Goal: Task Accomplishment & Management: Manage account settings

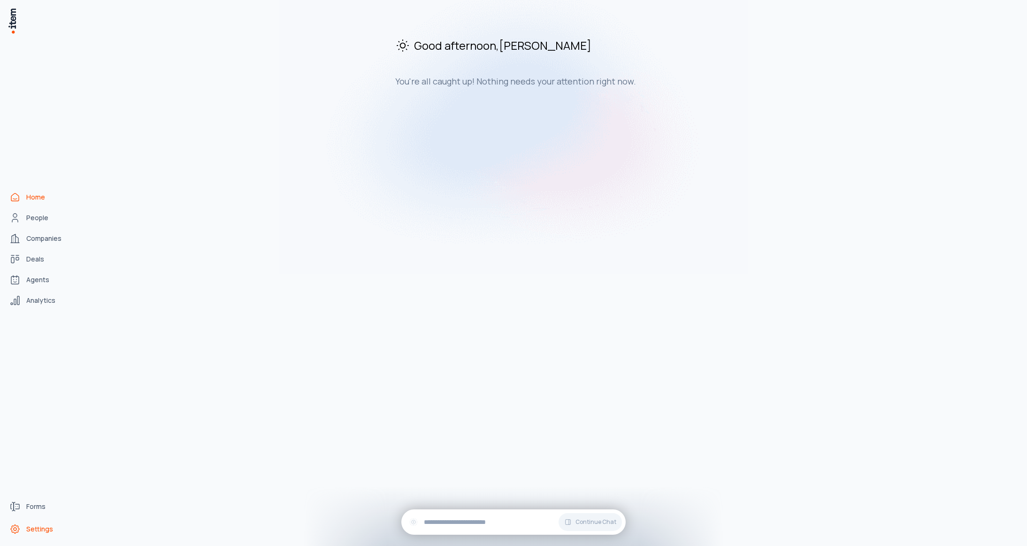
click at [40, 526] on span "Settings" at bounding box center [39, 528] width 27 height 9
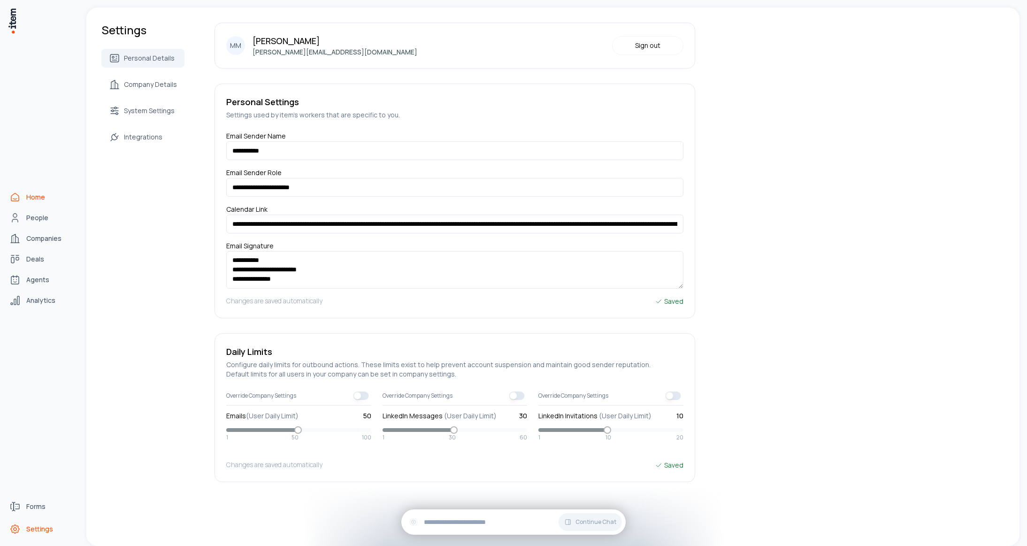
click at [13, 200] on icon "Home" at bounding box center [15, 197] width 8 height 8
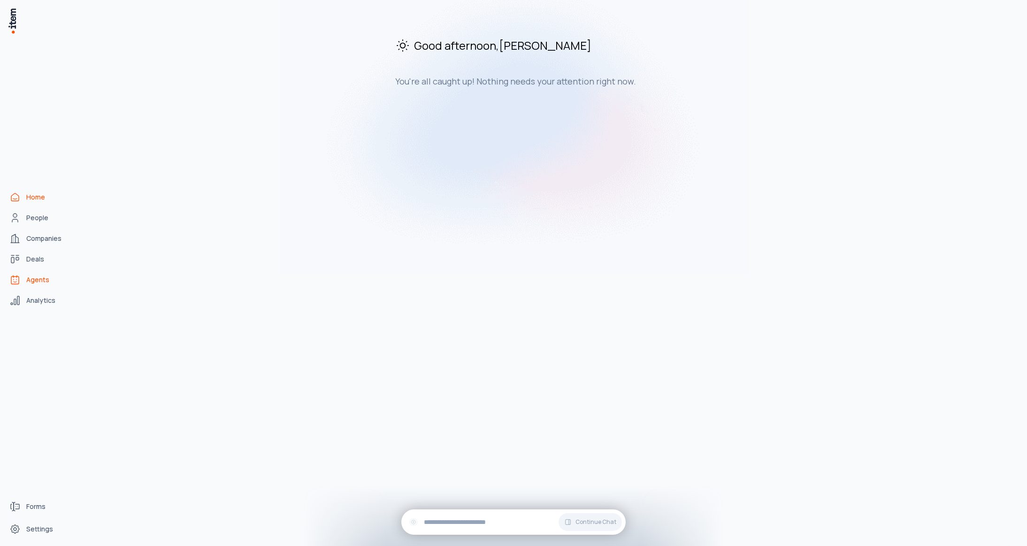
click at [35, 282] on span "Agents" at bounding box center [37, 279] width 23 height 9
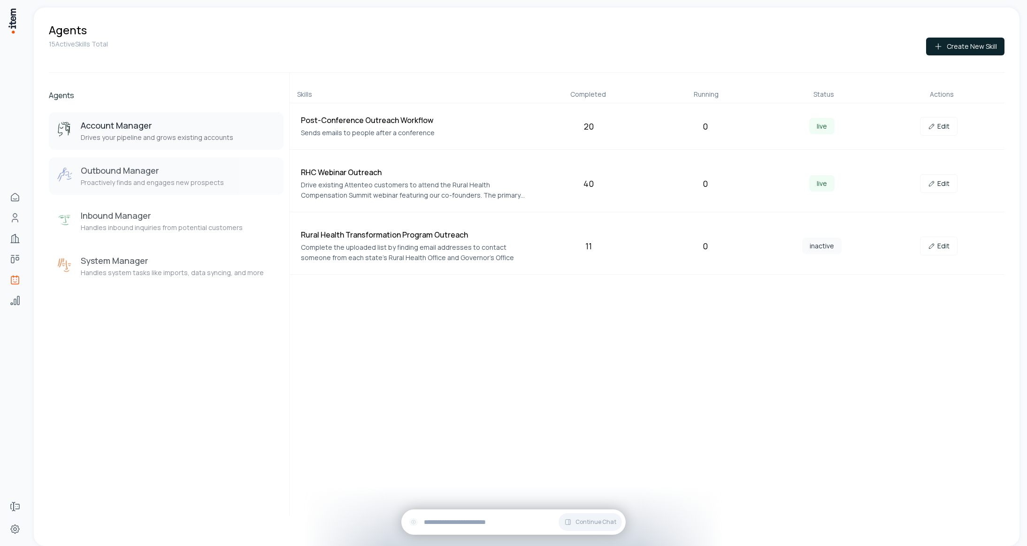
click at [136, 172] on h3 "Outbound Manager" at bounding box center [152, 170] width 143 height 11
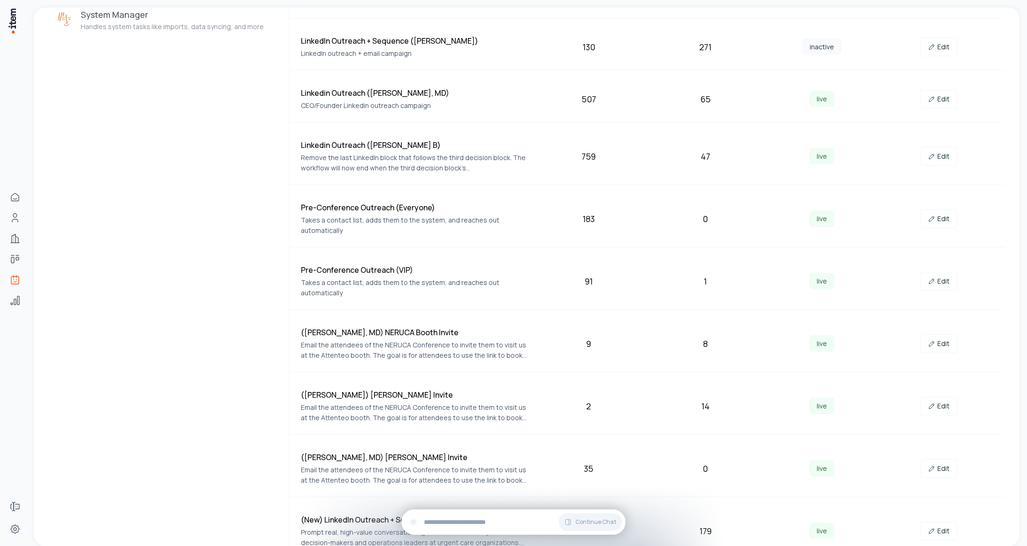
scroll to position [253, 0]
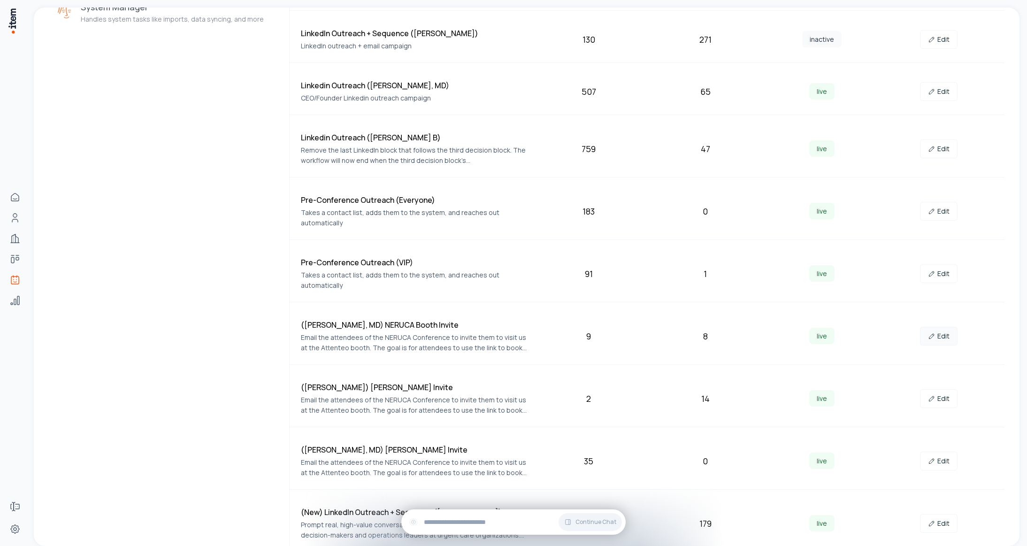
click at [595, 331] on link "Edit" at bounding box center [939, 336] width 38 height 19
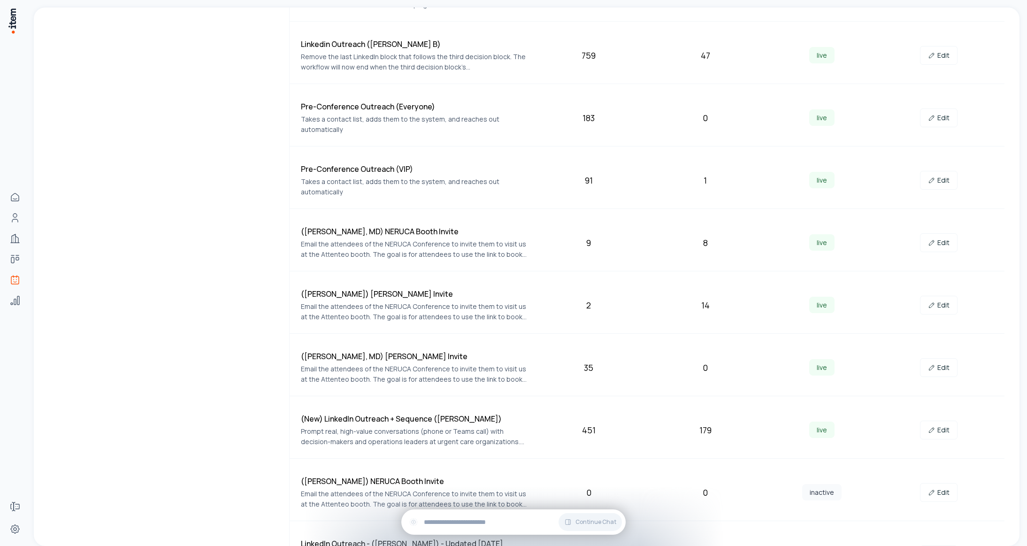
scroll to position [348, 0]
click at [595, 295] on link "Edit" at bounding box center [939, 304] width 38 height 19
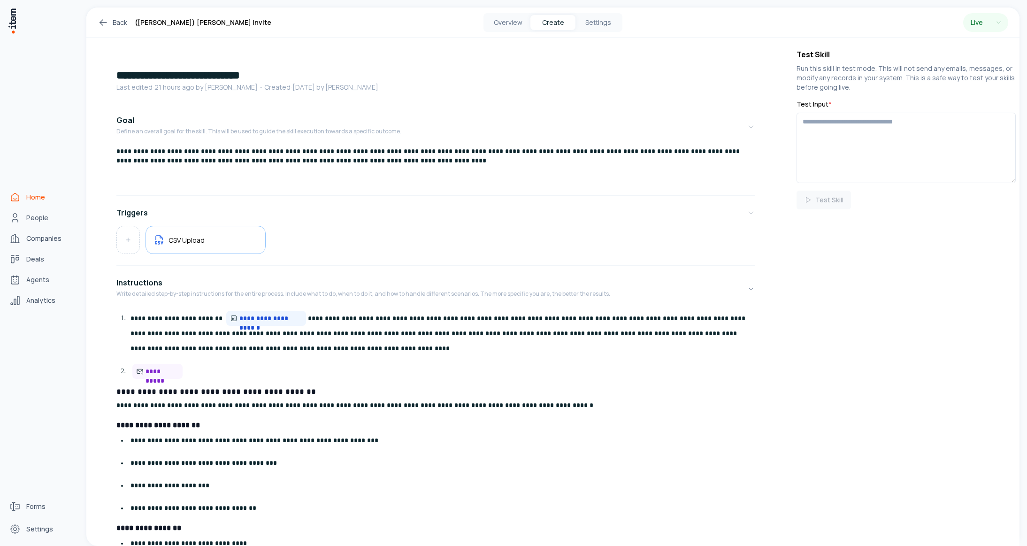
click at [44, 199] on link "Home" at bounding box center [41, 197] width 71 height 19
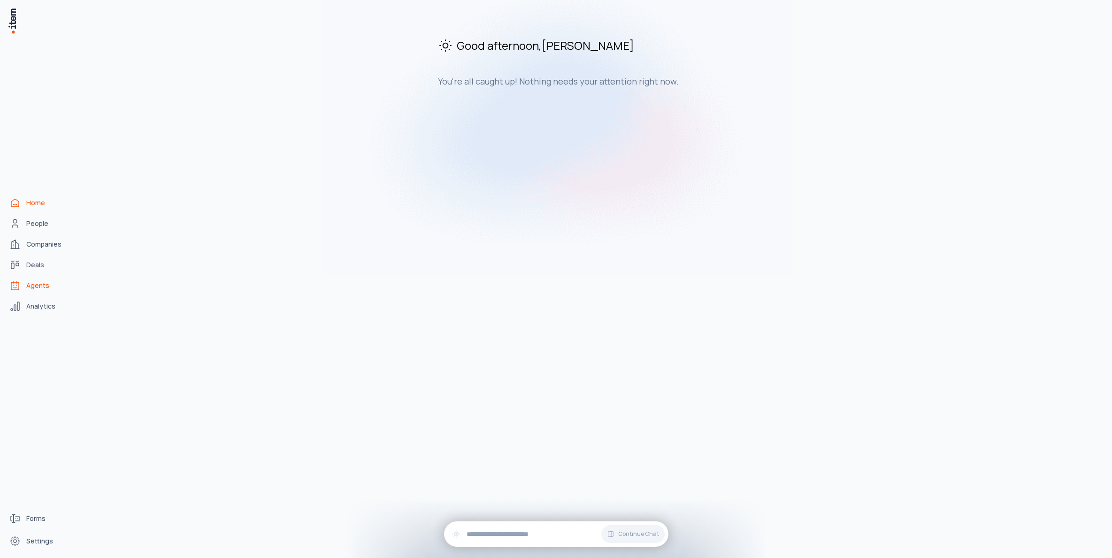
click at [37, 287] on span "Agents" at bounding box center [37, 285] width 23 height 9
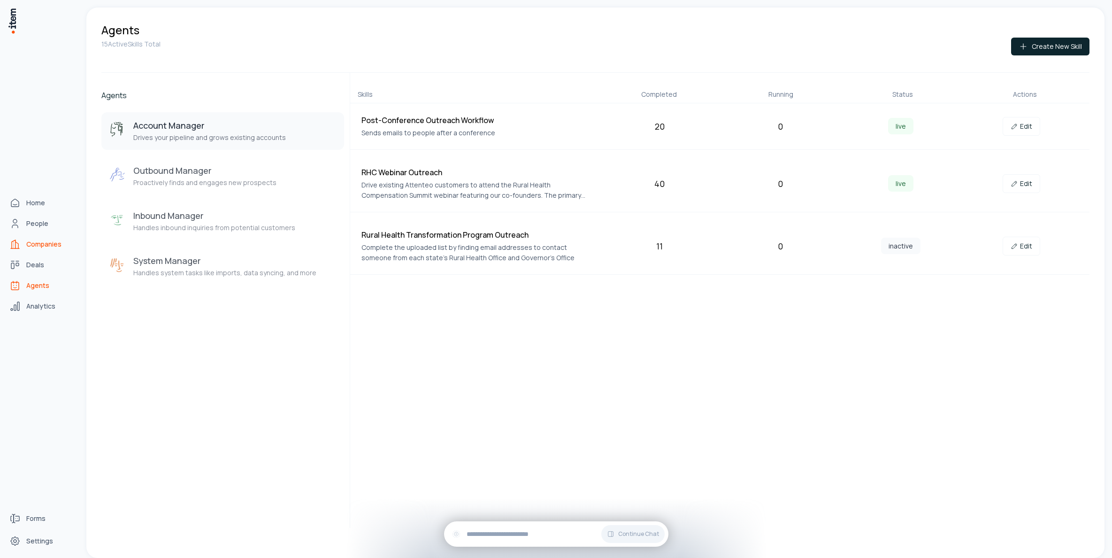
click at [32, 244] on span "Companies" at bounding box center [43, 243] width 35 height 9
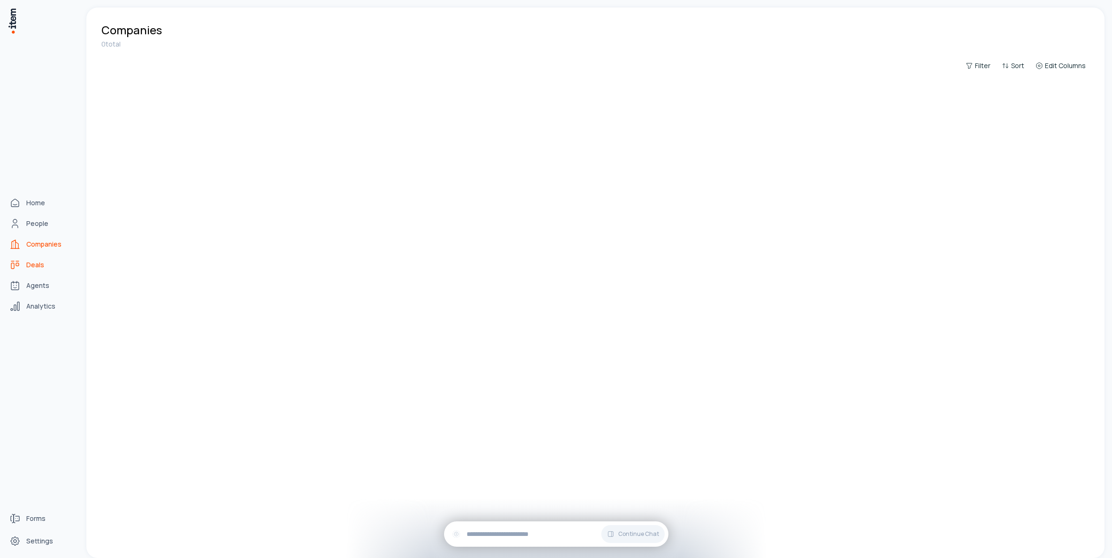
click at [32, 266] on span "Deals" at bounding box center [35, 264] width 18 height 9
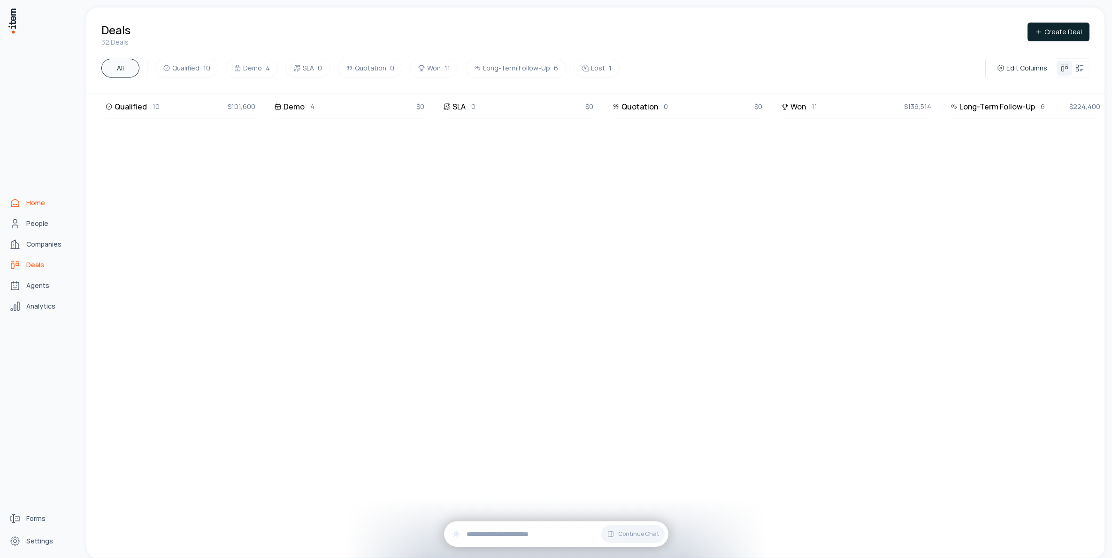
click at [34, 194] on link "Home" at bounding box center [41, 202] width 71 height 19
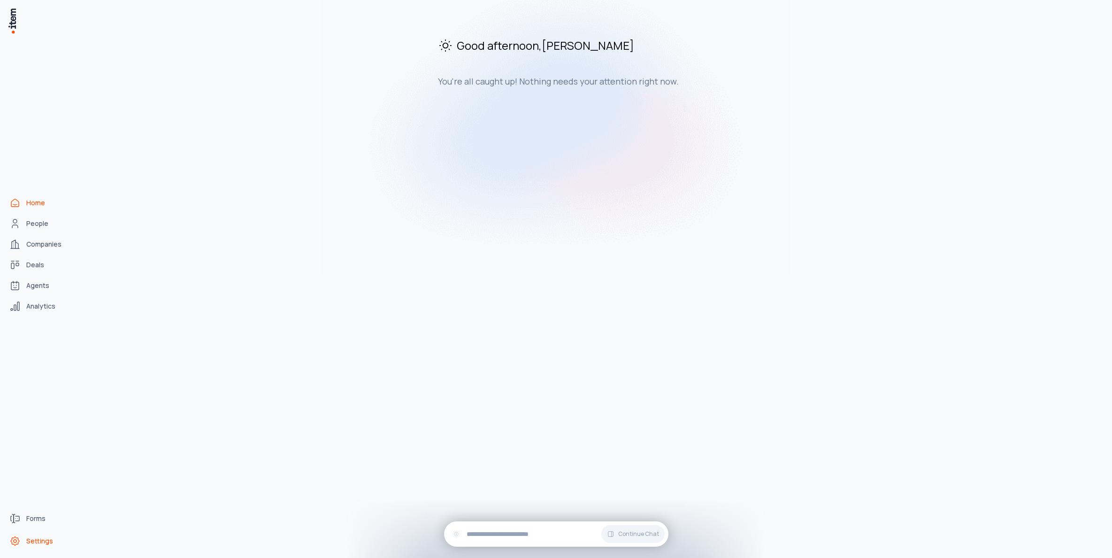
click at [28, 539] on span "Settings" at bounding box center [39, 540] width 27 height 9
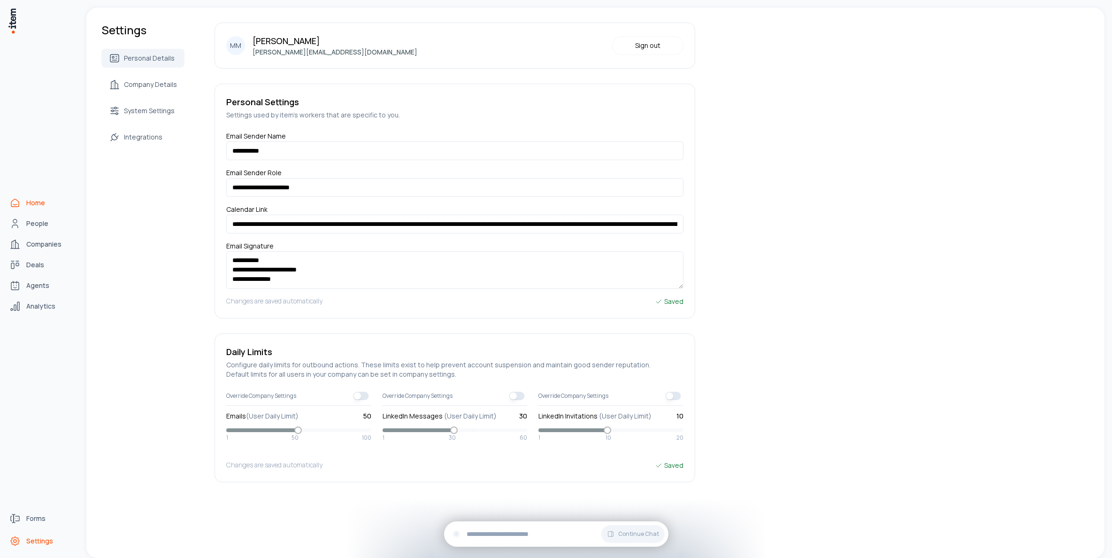
click at [28, 209] on link "Home" at bounding box center [41, 202] width 71 height 19
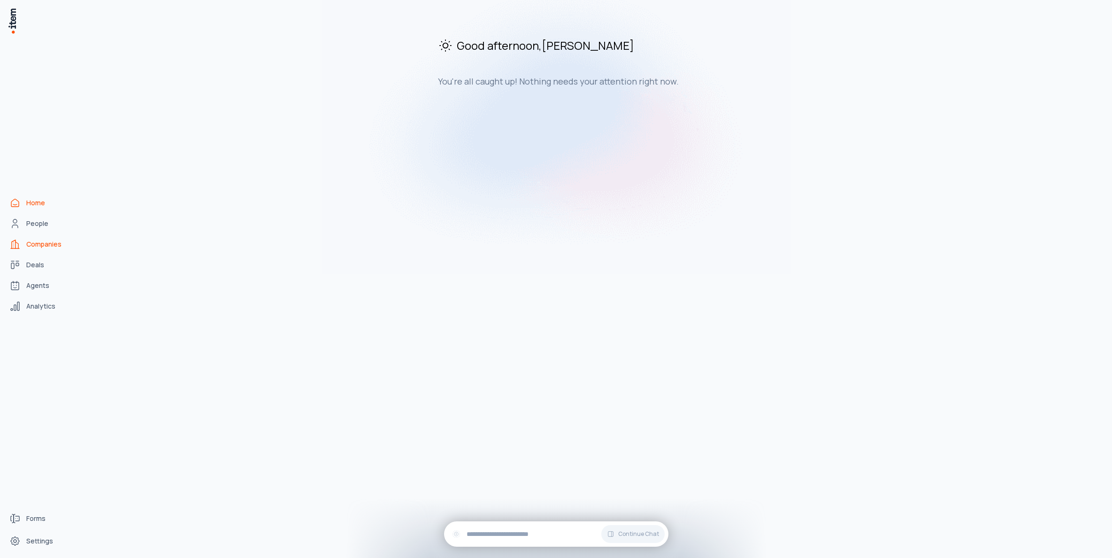
click at [27, 238] on link "Companies" at bounding box center [41, 244] width 71 height 19
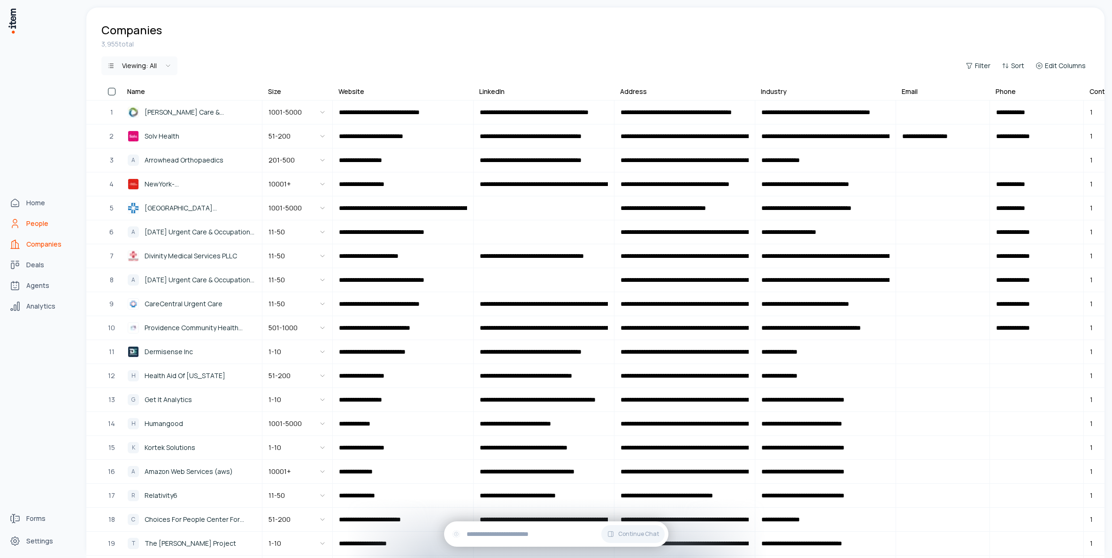
click at [29, 228] on span "People" at bounding box center [37, 223] width 22 height 9
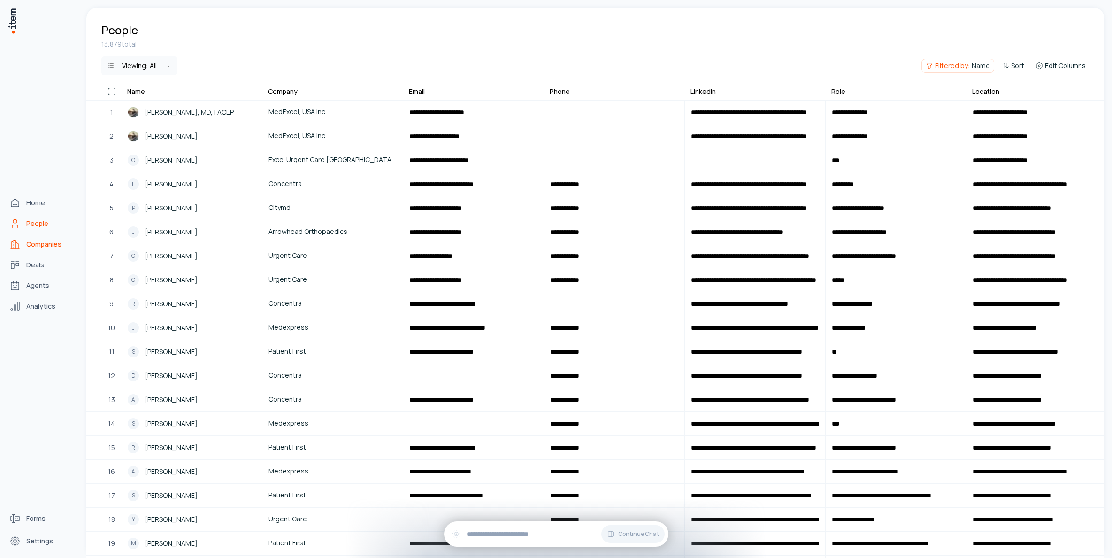
click at [37, 246] on span "Companies" at bounding box center [43, 243] width 35 height 9
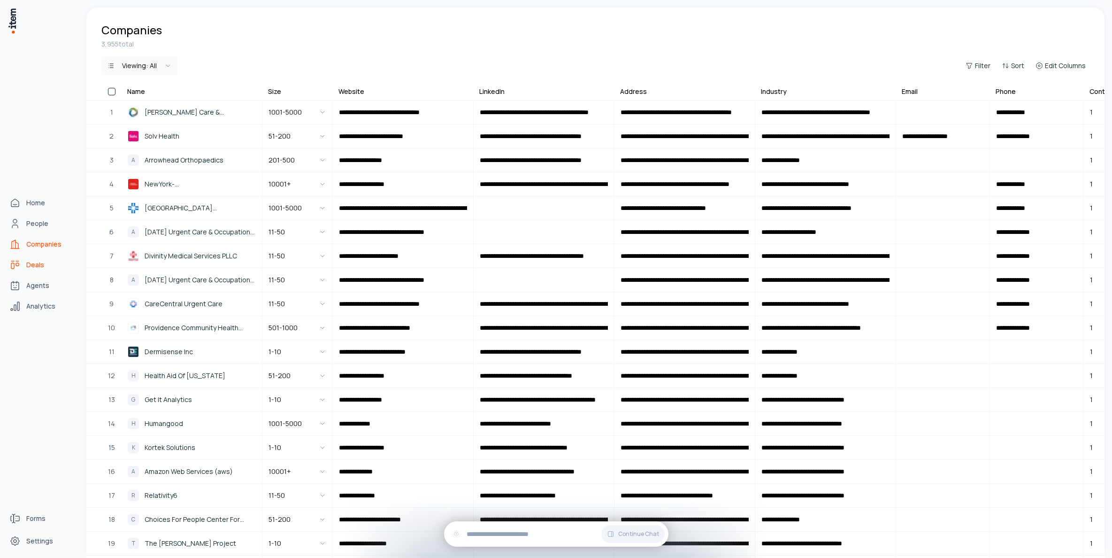
click at [31, 268] on span "Deals" at bounding box center [35, 264] width 18 height 9
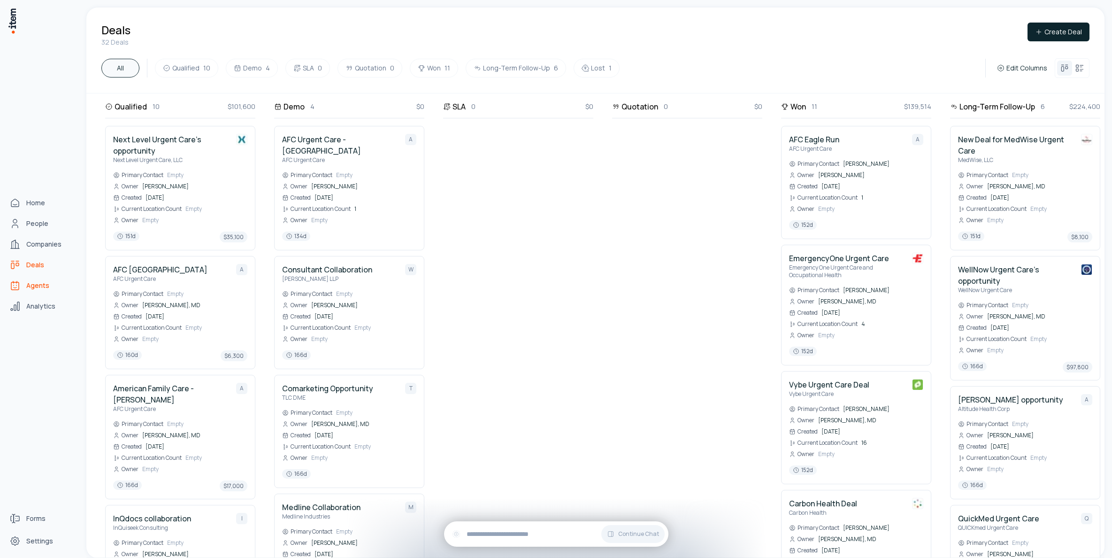
click at [24, 278] on link "Agents" at bounding box center [41, 285] width 71 height 19
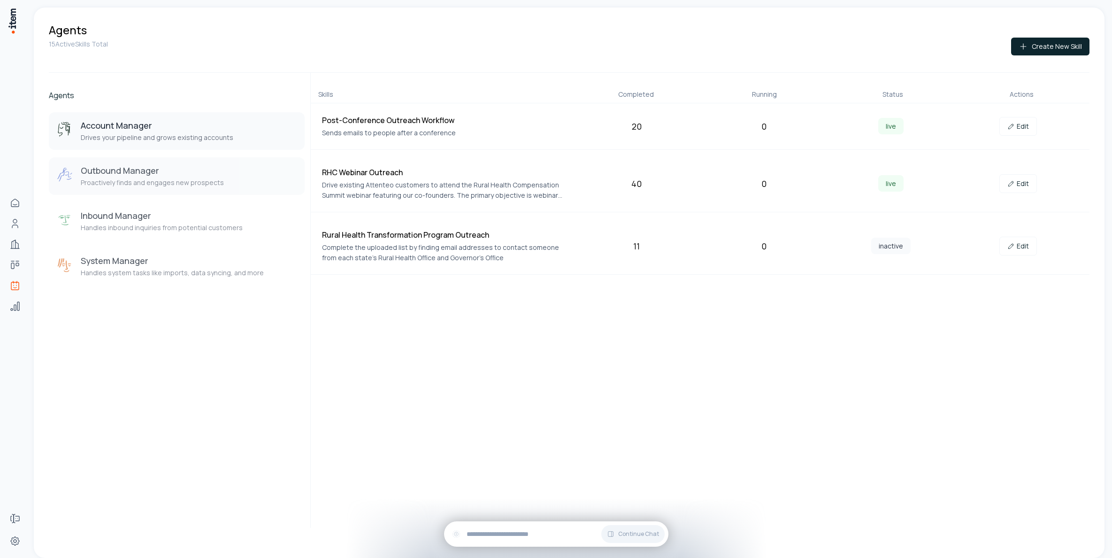
click at [138, 189] on button "Outbound Manager Proactively finds and engages new prospects" at bounding box center [177, 176] width 256 height 38
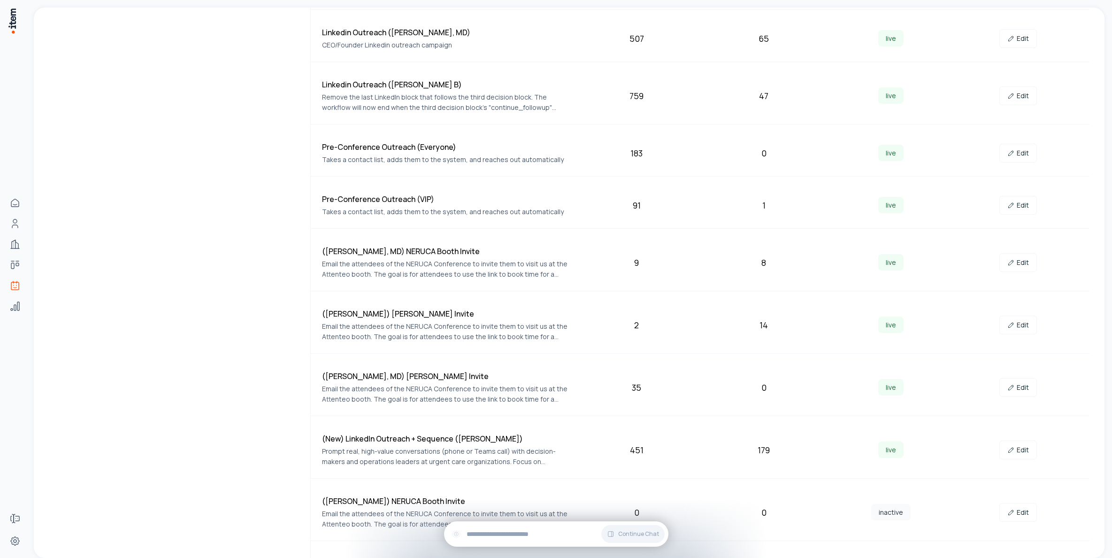
scroll to position [295, 0]
click at [595, 325] on link "Edit" at bounding box center [1018, 326] width 38 height 19
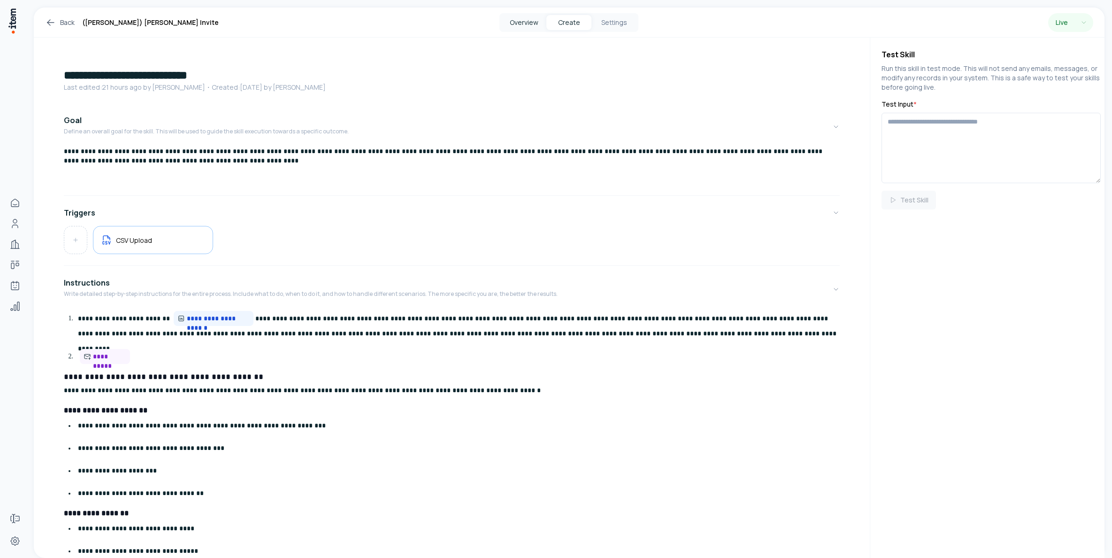
click at [521, 26] on button "Overview" at bounding box center [523, 22] width 45 height 15
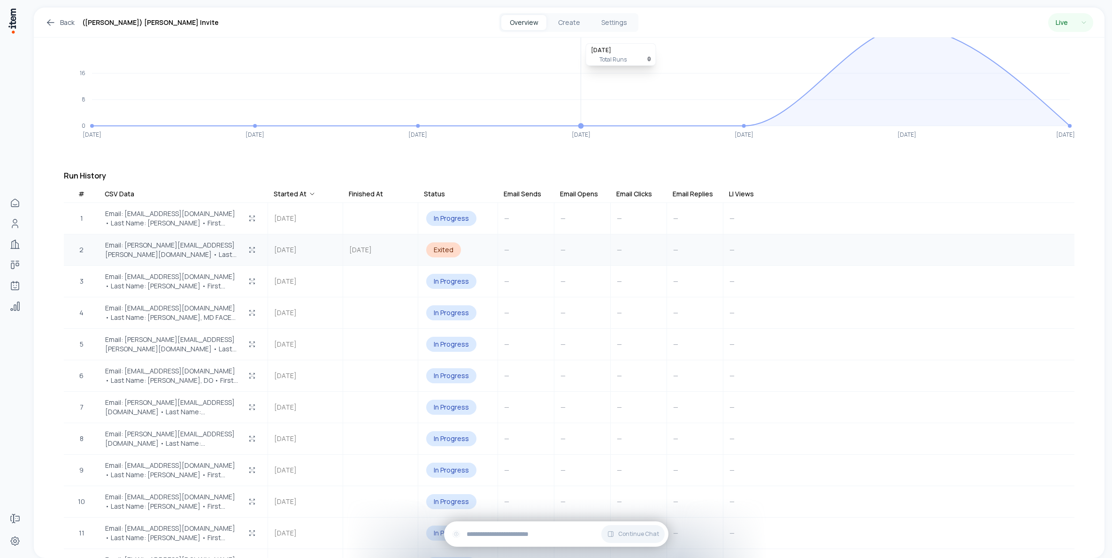
scroll to position [134, 0]
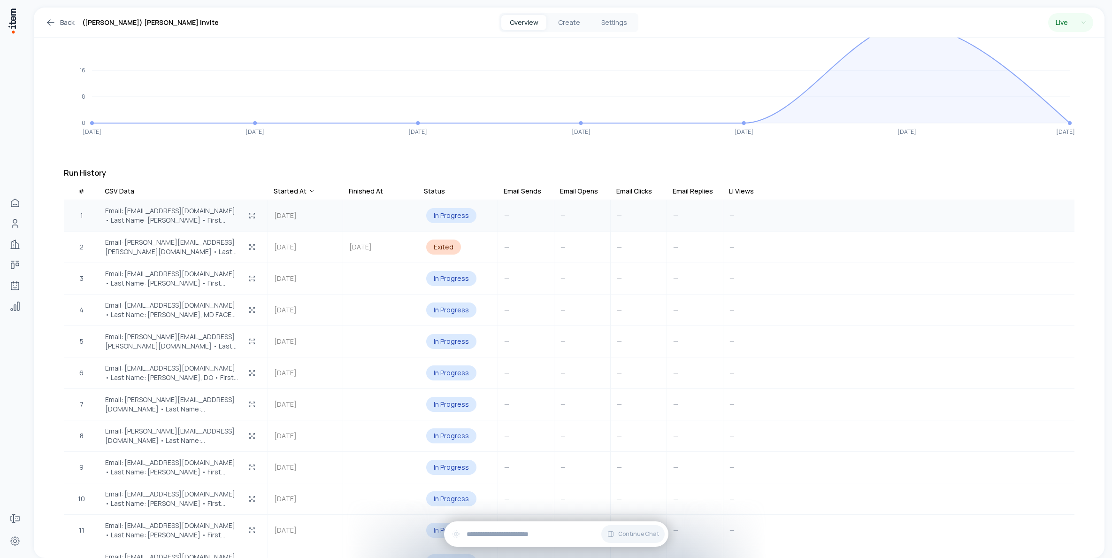
click at [462, 211] on div "In Progress" at bounding box center [451, 215] width 50 height 15
click at [161, 214] on span "Email: jdsidana@docsmedicalgroup.com • Last Name: Sidana • First Name: Jd …" at bounding box center [172, 216] width 134 height 19
click at [252, 214] on icon "button" at bounding box center [252, 218] width 8 height 8
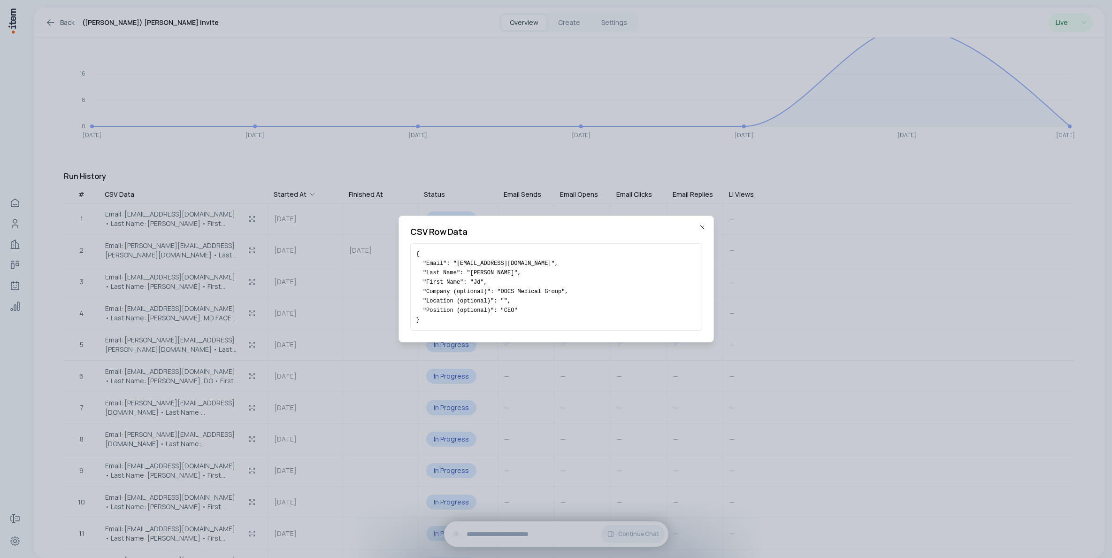
click at [595, 227] on icon "button" at bounding box center [702, 227] width 8 height 8
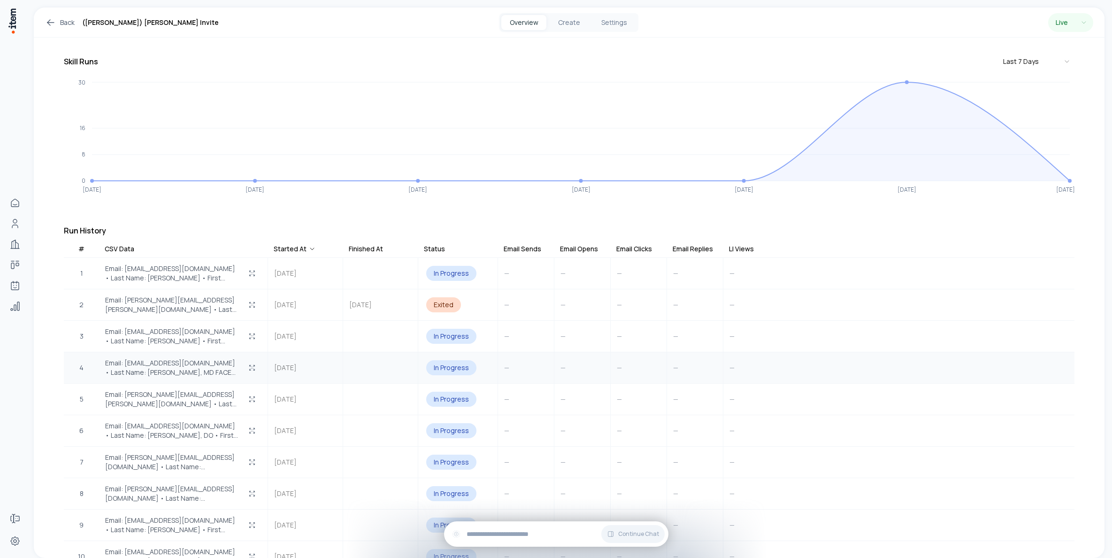
scroll to position [0, 0]
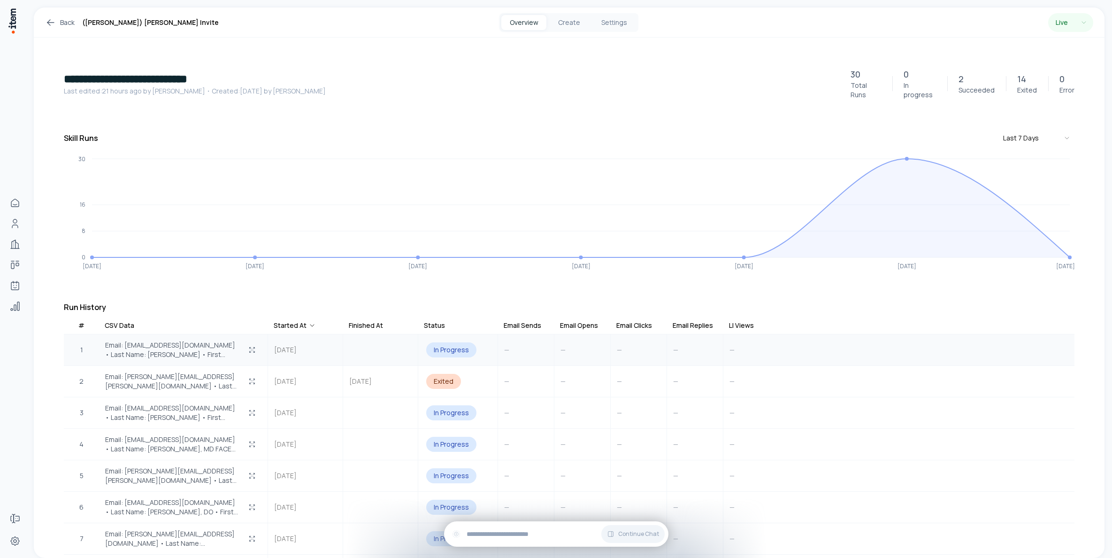
click at [147, 348] on span "Email: jdsidana@docsmedicalgroup.com • Last Name: Sidana • First Name: Jd …" at bounding box center [172, 349] width 134 height 19
click at [251, 377] on icon "button" at bounding box center [252, 381] width 8 height 8
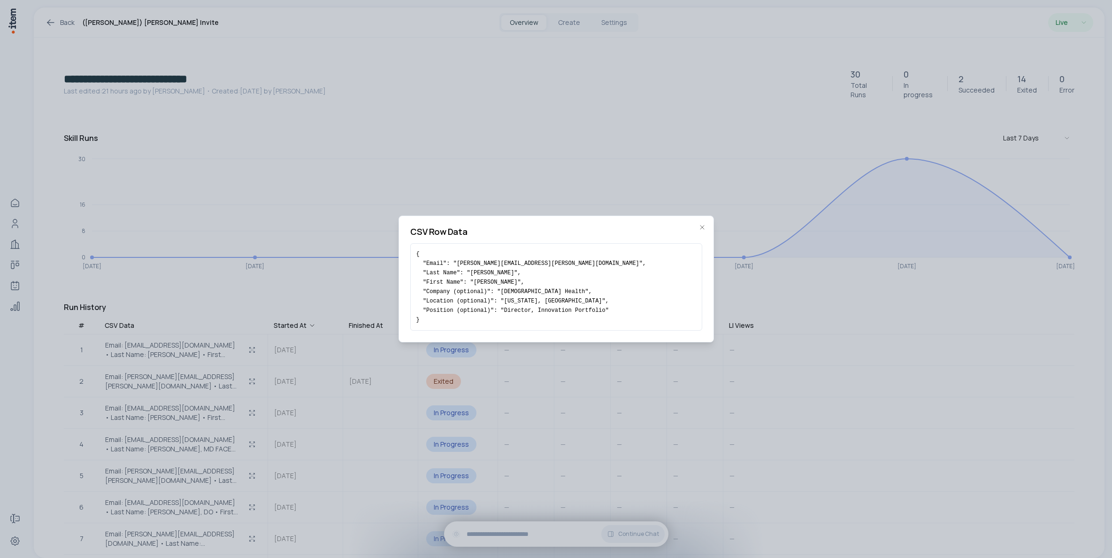
drag, startPoint x: 706, startPoint y: 227, endPoint x: 689, endPoint y: 267, distance: 43.8
click at [595, 227] on div "CSV Row Data { "Email": "denise.merante@chsli.org", "Last Name": "Merante", "Fi…" at bounding box center [555, 278] width 315 height 127
click at [595, 229] on icon "button" at bounding box center [702, 227] width 8 height 8
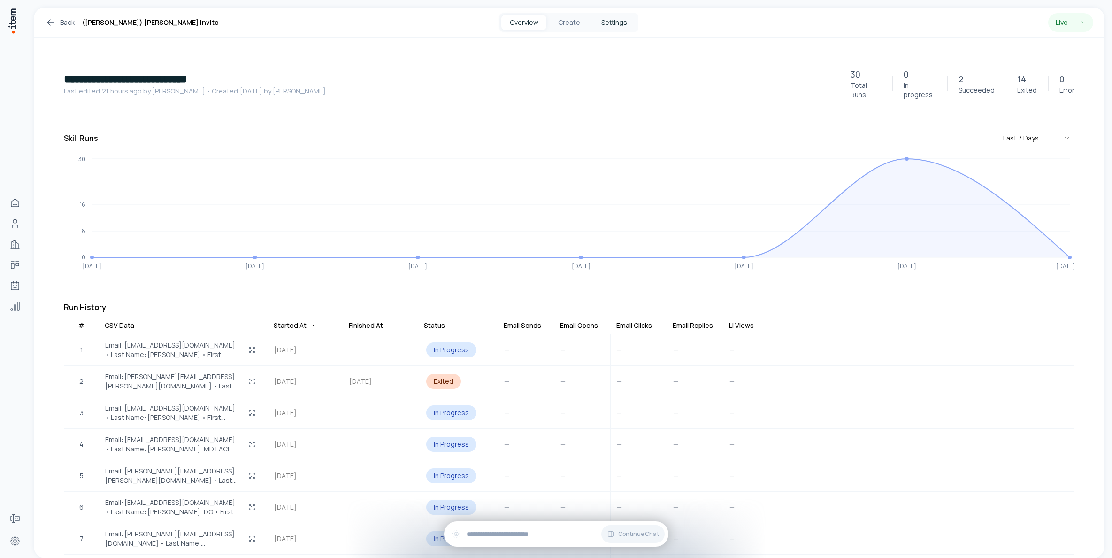
click at [595, 16] on button "Settings" at bounding box center [613, 22] width 45 height 15
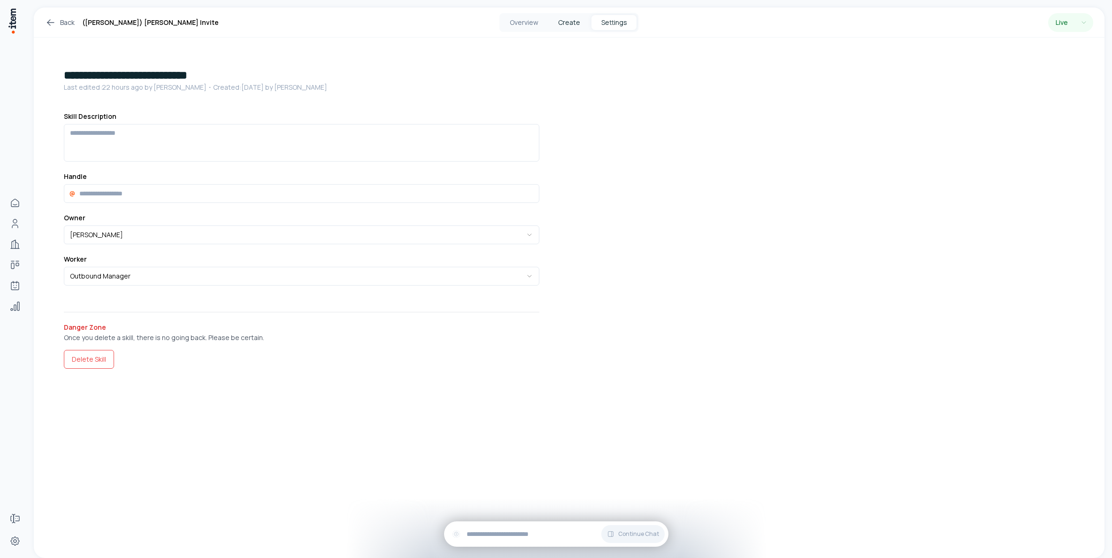
click at [565, 25] on button "Create" at bounding box center [568, 22] width 45 height 15
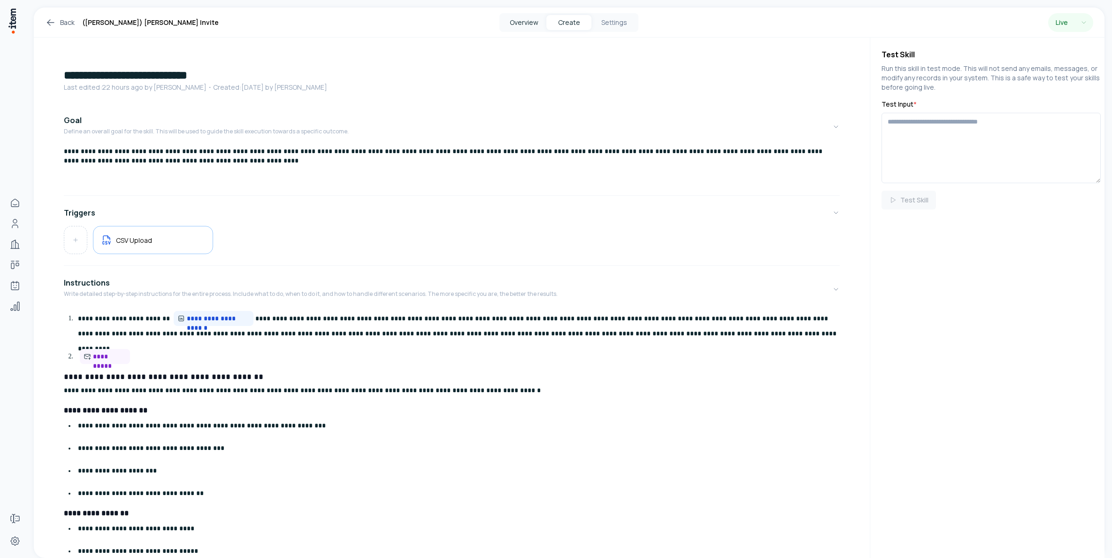
click at [510, 21] on button "Overview" at bounding box center [523, 22] width 45 height 15
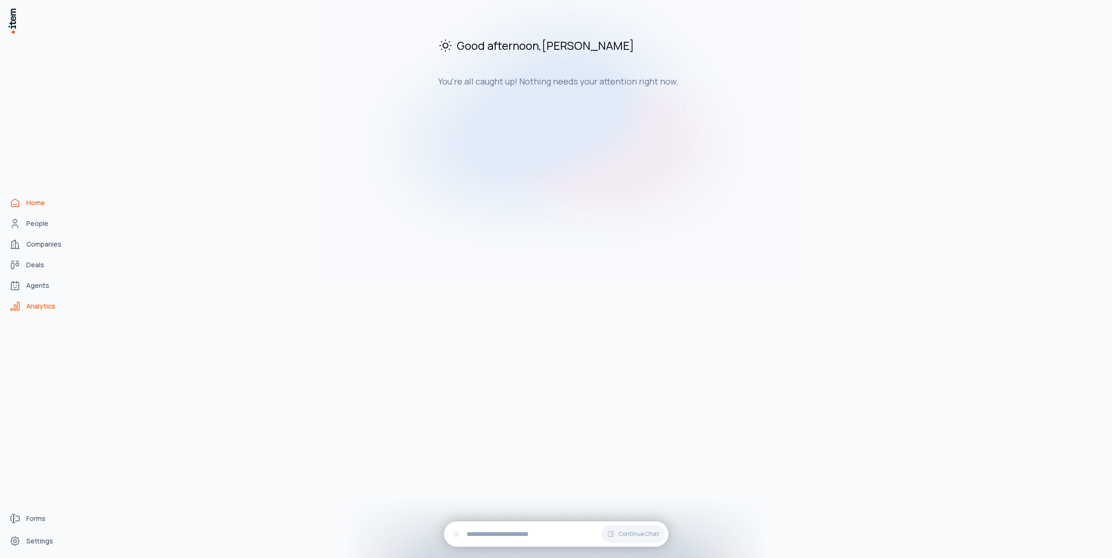
click at [36, 311] on link "Analytics" at bounding box center [41, 306] width 71 height 19
click at [40, 308] on span "Analytics" at bounding box center [40, 305] width 29 height 9
click at [31, 542] on span "Settings" at bounding box center [39, 540] width 27 height 9
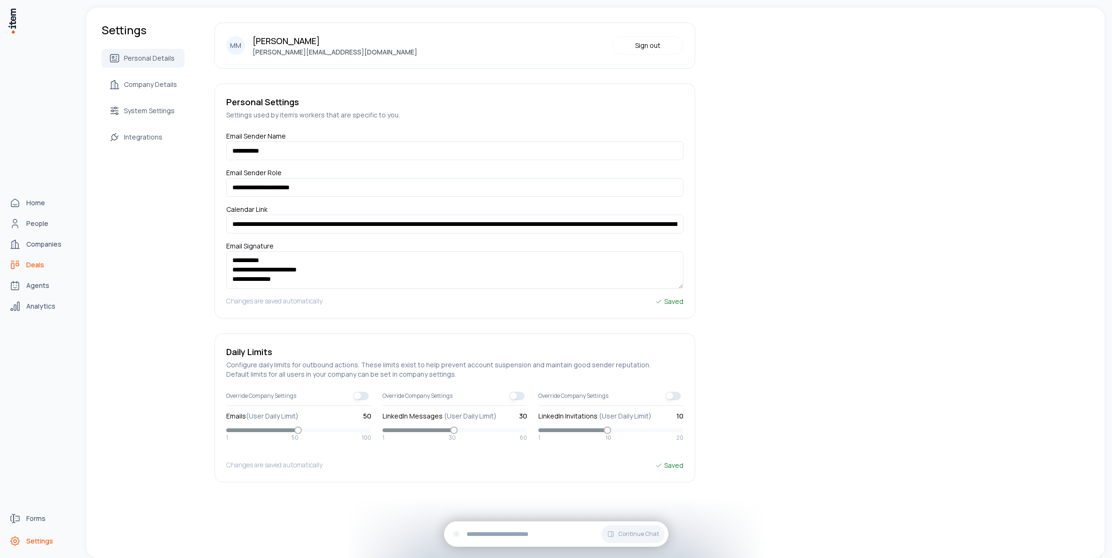
click at [39, 266] on span "Deals" at bounding box center [35, 264] width 18 height 9
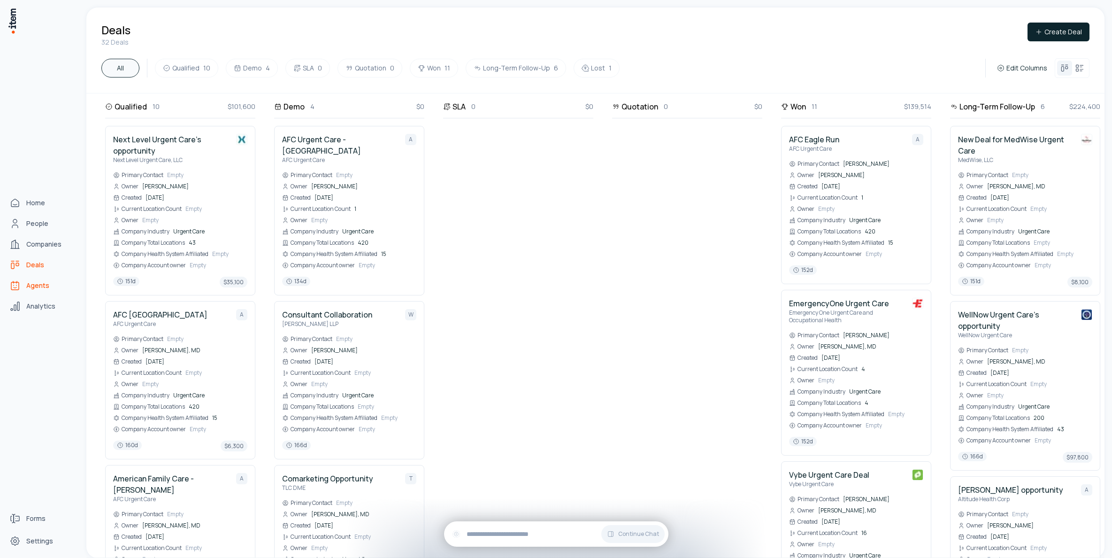
click at [40, 289] on span "Agents" at bounding box center [37, 285] width 23 height 9
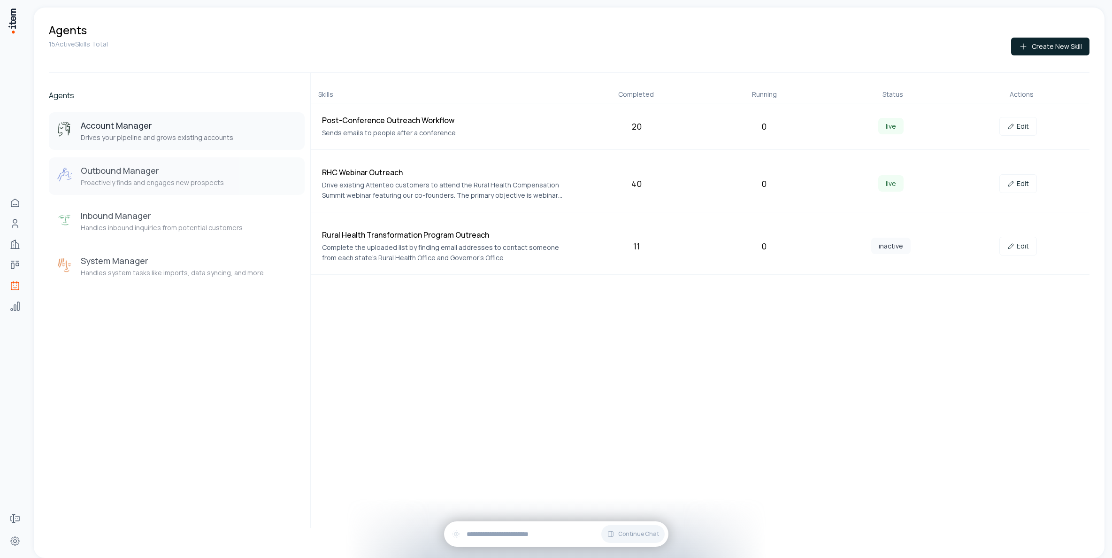
click at [148, 174] on h3 "Outbound Manager" at bounding box center [152, 170] width 143 height 11
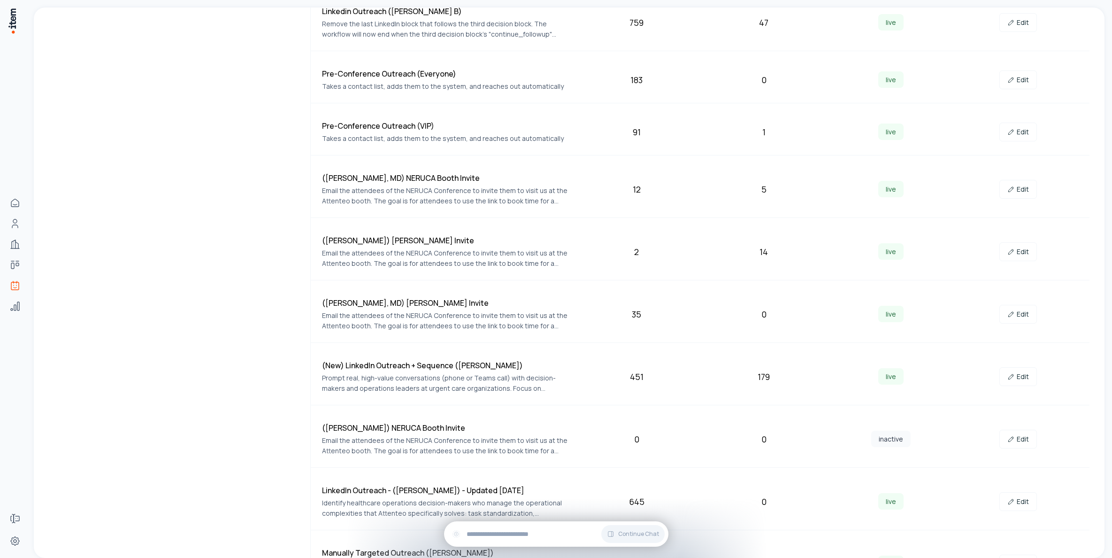
scroll to position [370, 0]
click at [1018, 190] on link "Edit" at bounding box center [1018, 188] width 38 height 19
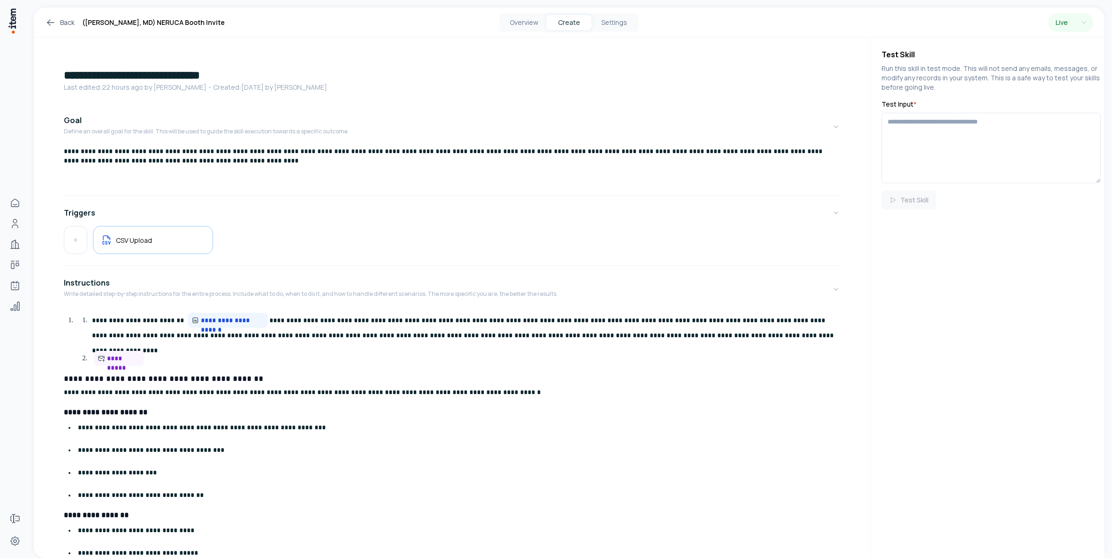
click at [527, 31] on div "Back ([PERSON_NAME], [GEOGRAPHIC_DATA]) NERUCA Booth Invite Overview Create Set…" at bounding box center [569, 23] width 1070 height 30
click at [528, 27] on button "Overview" at bounding box center [523, 22] width 45 height 15
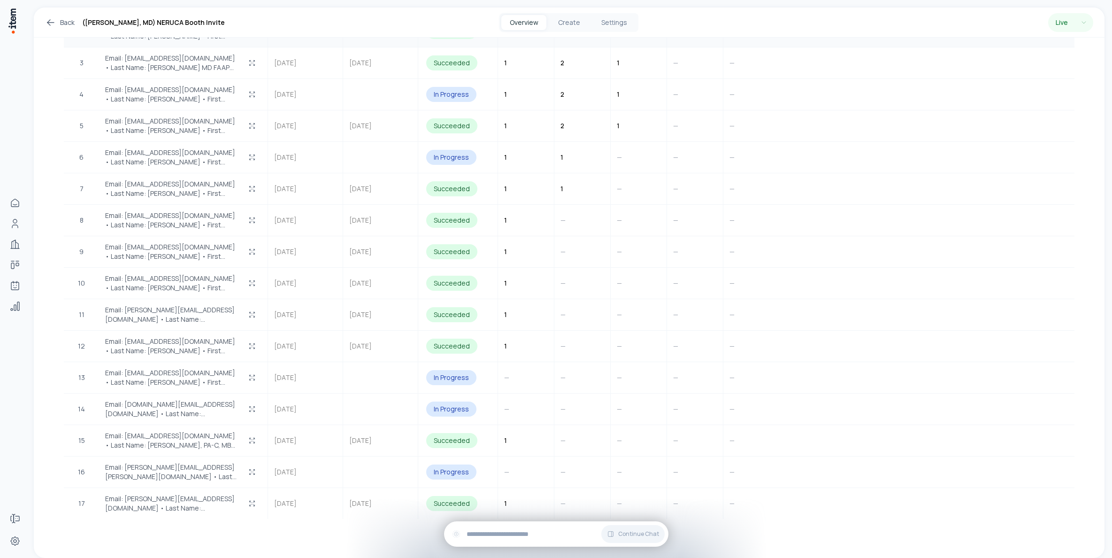
scroll to position [350, 0]
click at [253, 153] on icon "button" at bounding box center [252, 157] width 8 height 8
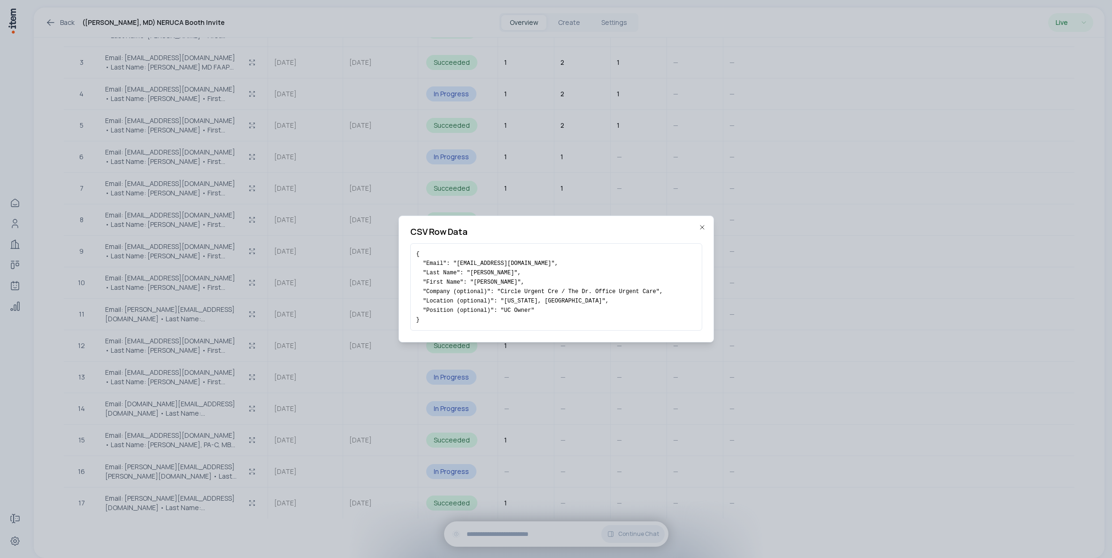
click at [703, 227] on icon "button" at bounding box center [702, 227] width 8 height 8
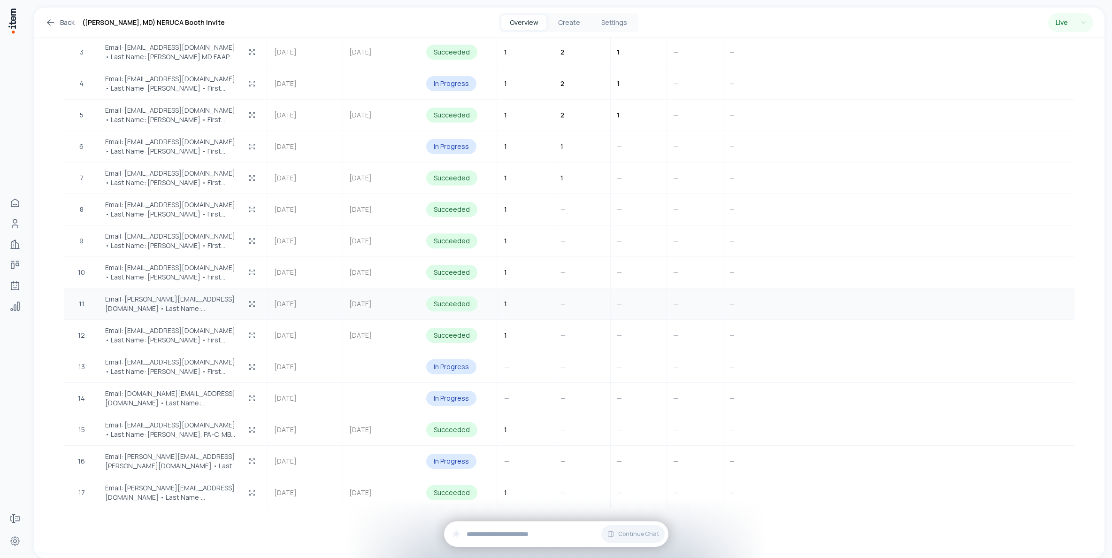
scroll to position [378, 0]
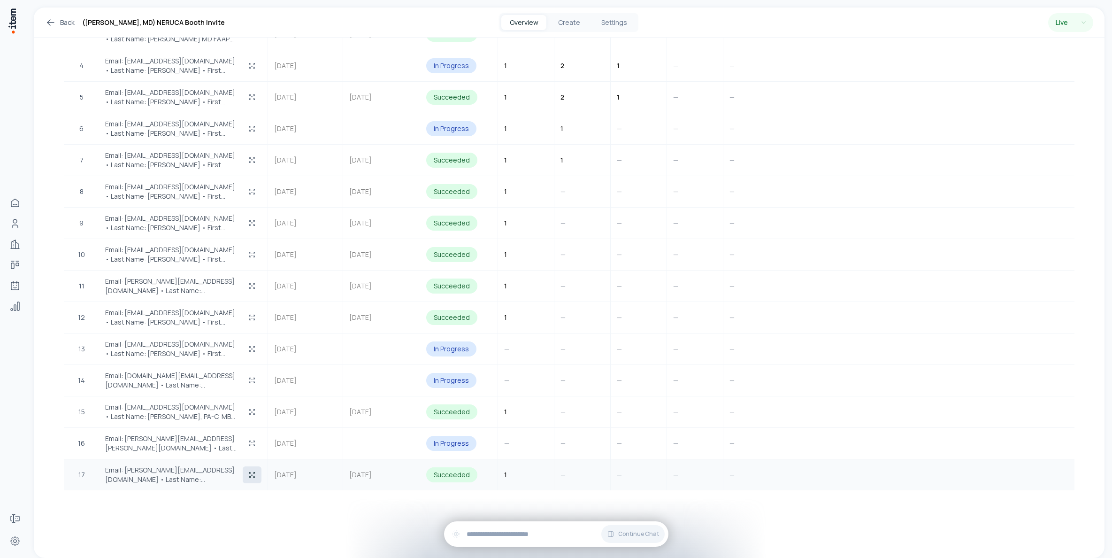
click at [251, 471] on icon "button" at bounding box center [252, 475] width 8 height 8
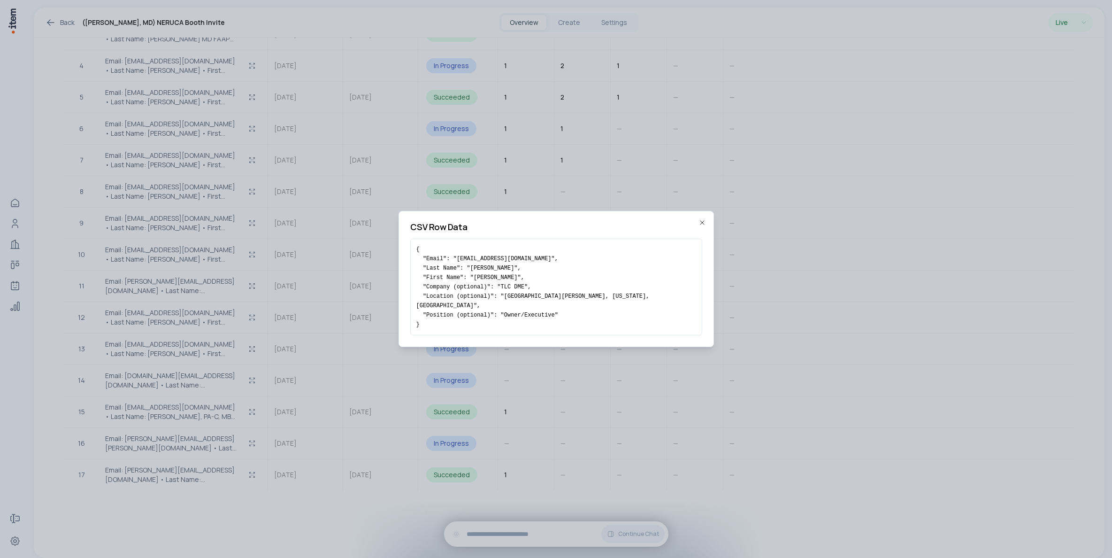
click at [699, 224] on icon "button" at bounding box center [702, 223] width 8 height 8
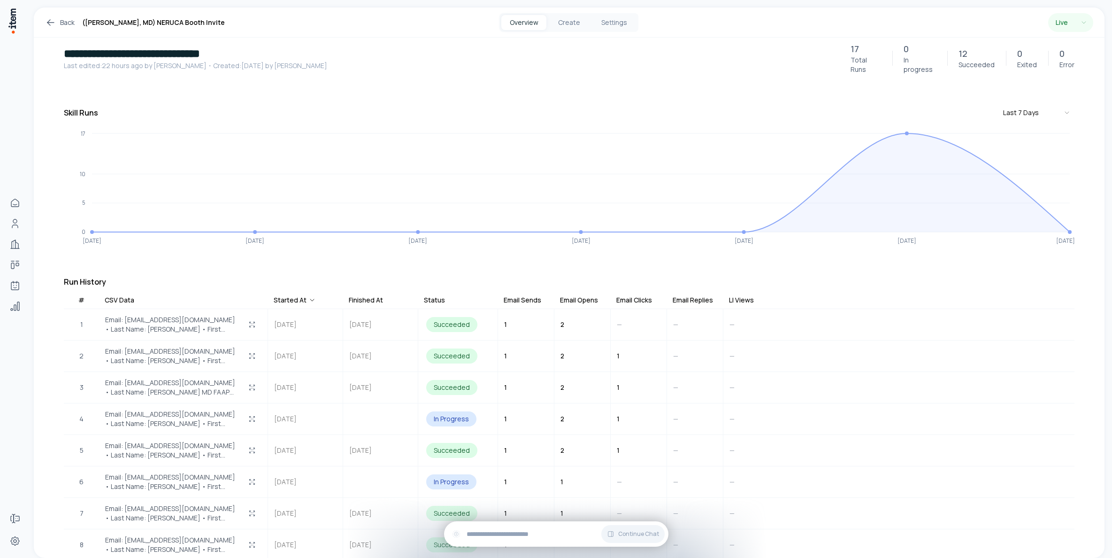
scroll to position [0, 0]
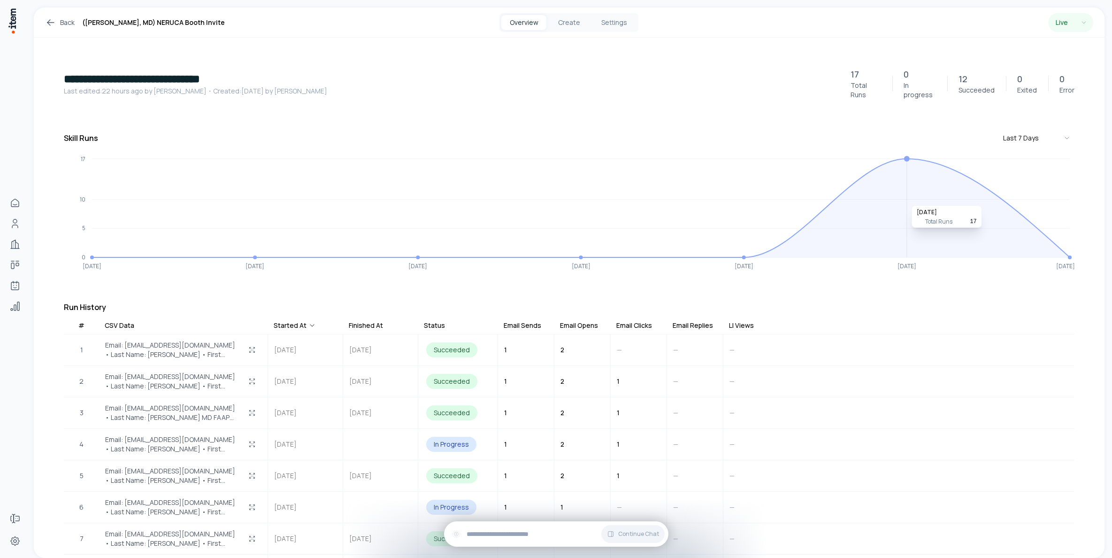
click at [909, 225] on icon at bounding box center [581, 208] width 978 height 99
click at [128, 353] on div "Email: [EMAIL_ADDRESS][DOMAIN_NAME] • Last Name: [PERSON_NAME] • First Name: [P…" at bounding box center [183, 350] width 168 height 30
click at [141, 344] on span "Email: [EMAIL_ADDRESS][DOMAIN_NAME] • Last Name: [PERSON_NAME] • First Name: [P…" at bounding box center [172, 349] width 134 height 19
click at [463, 436] on div "In Progress" at bounding box center [451, 443] width 50 height 15
click at [462, 436] on div "In Progress" at bounding box center [451, 443] width 50 height 15
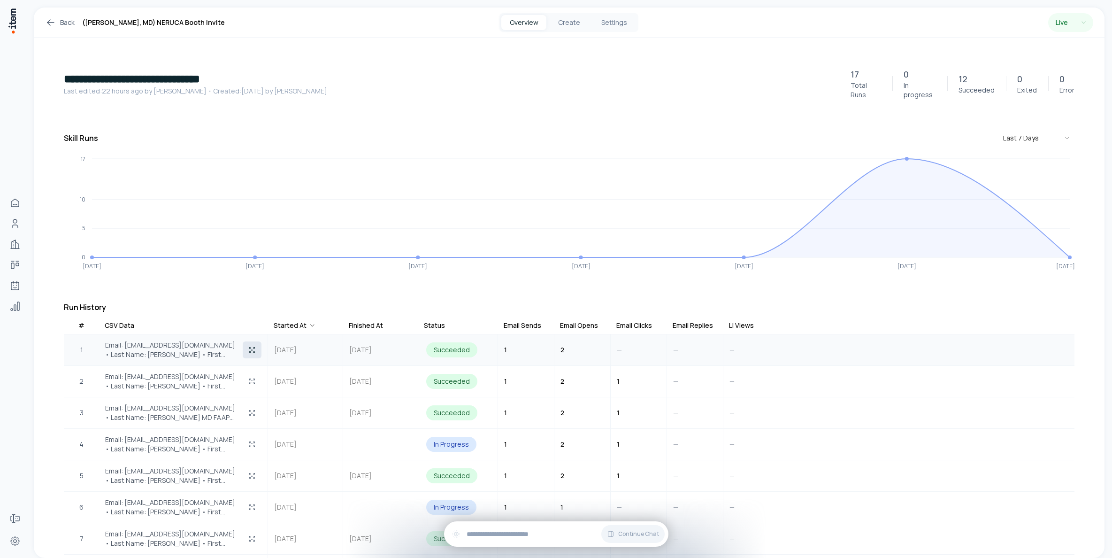
click at [257, 342] on button "button" at bounding box center [252, 349] width 19 height 17
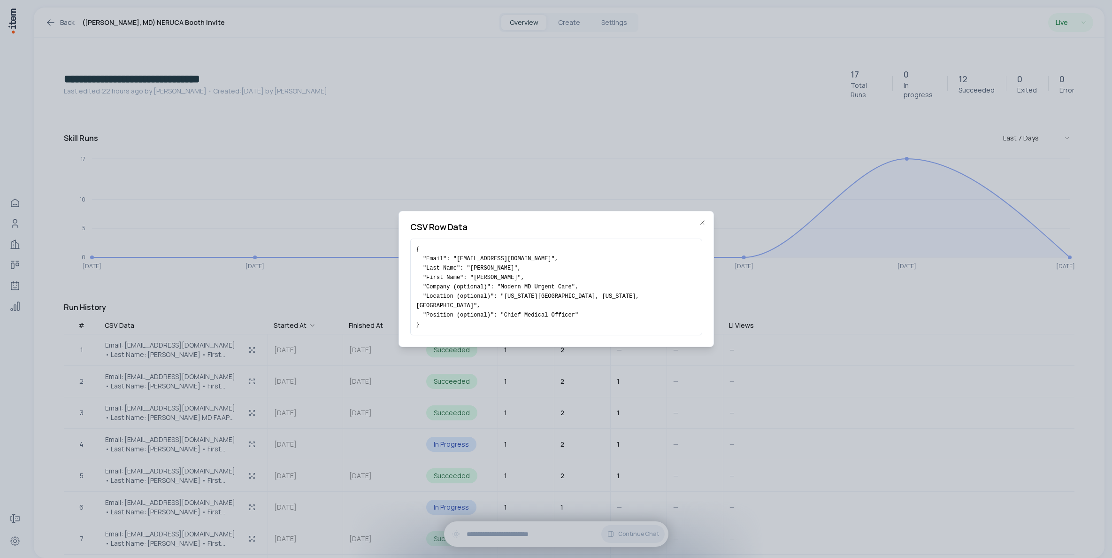
click at [708, 226] on div "CSV Row Data { "Email": "[EMAIL_ADDRESS][DOMAIN_NAME]", "Last Name": "[PERSON_N…" at bounding box center [555, 279] width 315 height 136
click at [704, 226] on icon "button" at bounding box center [702, 223] width 8 height 8
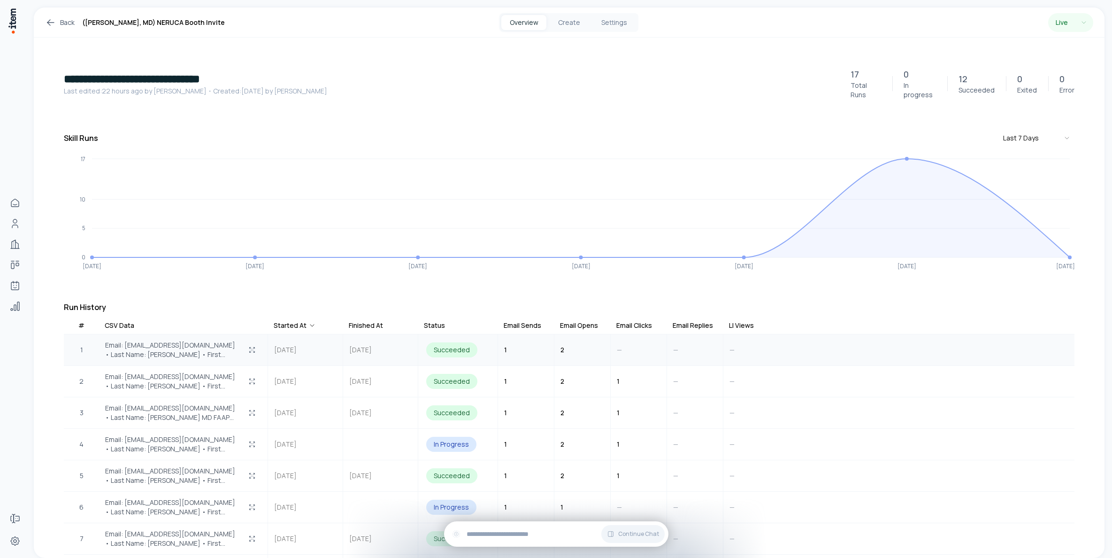
click at [462, 344] on div "Succeeded" at bounding box center [451, 349] width 51 height 15
click at [1058, 130] on button "Last 7 Days" at bounding box center [1036, 138] width 75 height 17
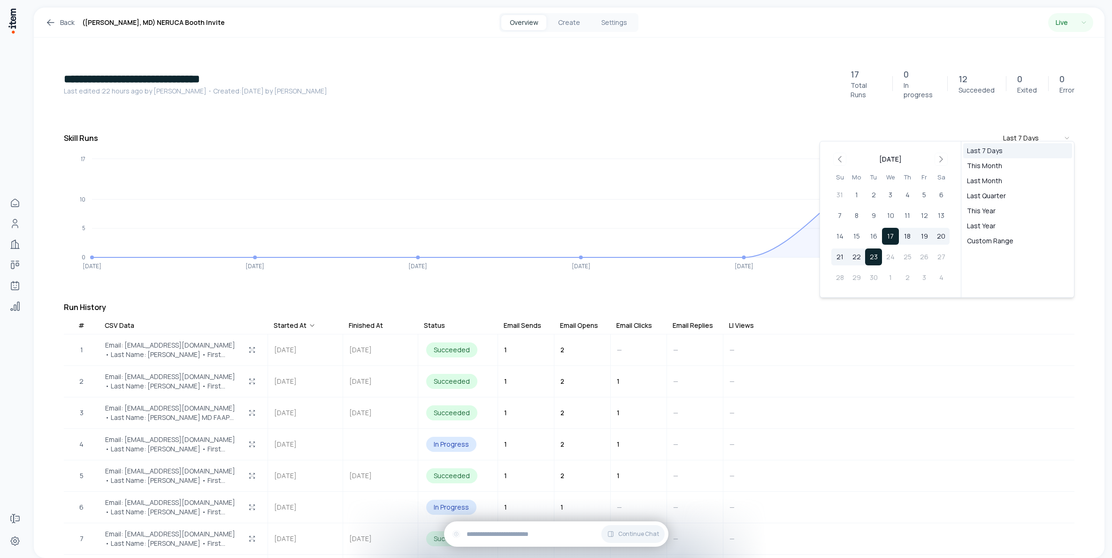
click at [764, 102] on div "**********" at bounding box center [569, 491] width 1070 height 906
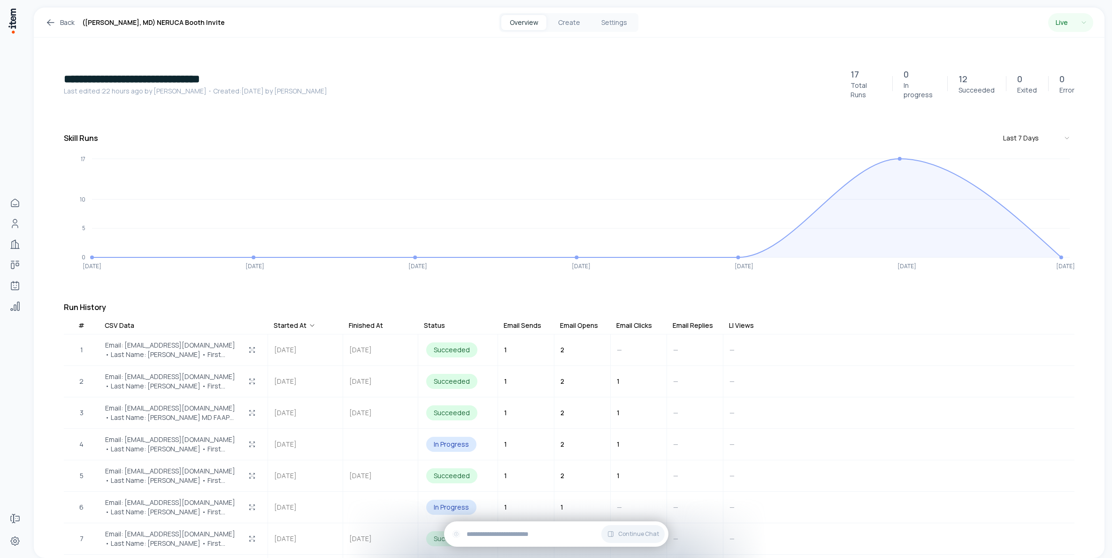
click at [51, 22] on icon at bounding box center [50, 22] width 11 height 11
